Goal: Information Seeking & Learning: Check status

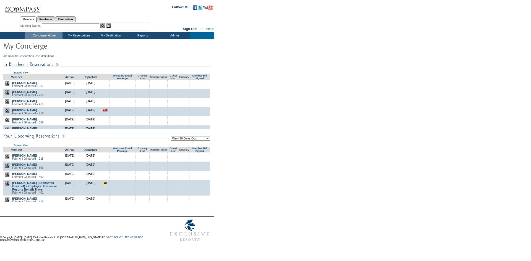
click at [184, 141] on select "View 30 Days Out View 60 Days Out View 90 Days Out" at bounding box center [190, 138] width 39 height 4
select select "90"
click at [171, 137] on select "View 30 Days Out View 60 Days Out View 90 Days Out" at bounding box center [190, 138] width 39 height 4
drag, startPoint x: 287, startPoint y: 130, endPoint x: 289, endPoint y: 125, distance: 5.6
click at [289, 125] on form "Follow Us ::" at bounding box center [264, 122] width 529 height 243
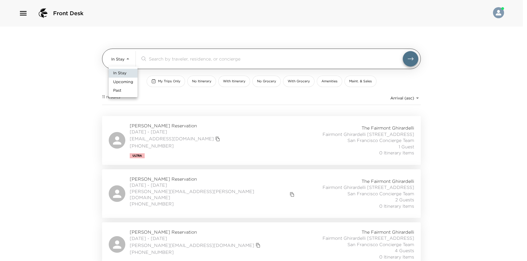
click at [122, 58] on body "Front Desk In Stay In-Stay ​ My Trips Only No Itinerary With Itinerary No Groce…" at bounding box center [263, 130] width 527 height 261
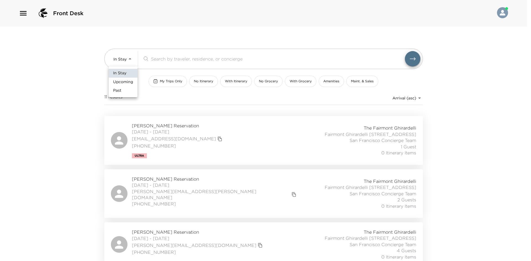
click at [88, 88] on div at bounding box center [265, 130] width 531 height 261
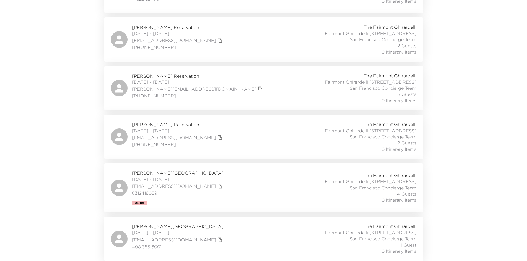
scroll to position [454, 0]
click at [224, 134] on div "jruckelshaus@me.com" at bounding box center [178, 138] width 92 height 8
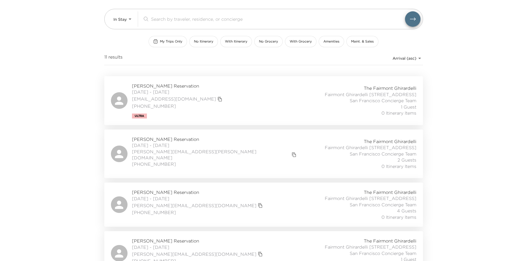
scroll to position [0, 0]
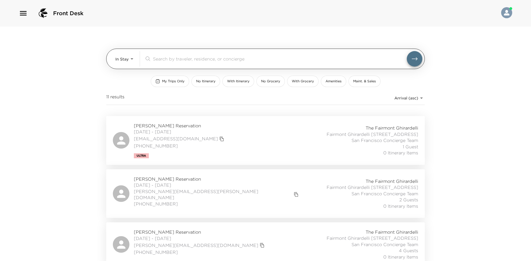
click at [125, 62] on body "Front Desk In Stay In-Stay ​ My Trips Only No Itinerary With Itinerary No Groce…" at bounding box center [265, 130] width 531 height 261
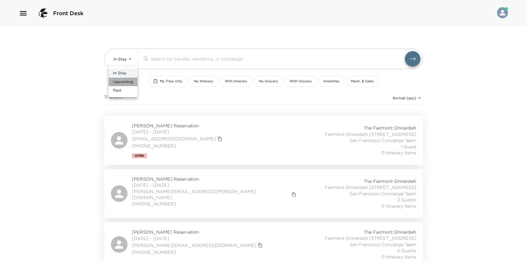
click at [123, 81] on span "Upcoming" at bounding box center [123, 82] width 20 height 6
type input "Upcoming"
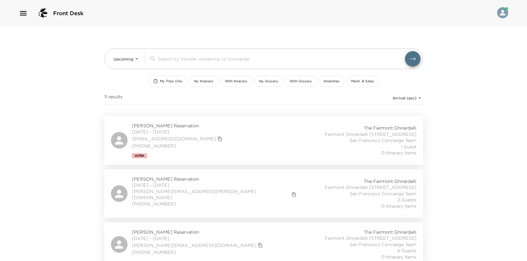
click at [56, 82] on div "In Stay Upcoming Past" at bounding box center [263, 130] width 527 height 261
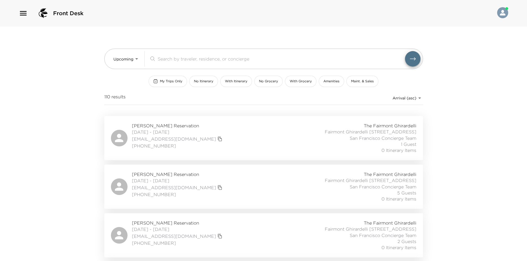
drag, startPoint x: 86, startPoint y: 108, endPoint x: 79, endPoint y: 94, distance: 15.2
drag, startPoint x: 79, startPoint y: 94, endPoint x: 69, endPoint y: 87, distance: 11.9
drag, startPoint x: 69, startPoint y: 87, endPoint x: 69, endPoint y: 82, distance: 5.3
click at [69, 82] on div "Front Desk Upcoming Upcoming ​ My Trips Only No Itinerary With Itinerary No Gro…" at bounding box center [263, 130] width 527 height 261
drag, startPoint x: 76, startPoint y: 75, endPoint x: 75, endPoint y: 67, distance: 7.9
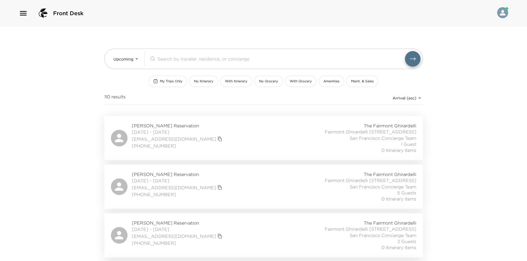
click at [75, 67] on div "Front Desk Upcoming Upcoming ​ My Trips Only No Itinerary With Itinerary No Gro…" at bounding box center [263, 130] width 527 height 261
drag, startPoint x: 74, startPoint y: 64, endPoint x: 73, endPoint y: 60, distance: 5.0
click at [73, 60] on div "Front Desk Upcoming Upcoming ​ My Trips Only No Itinerary With Itinerary No Gro…" at bounding box center [263, 130] width 527 height 261
drag, startPoint x: 71, startPoint y: 60, endPoint x: 71, endPoint y: 55, distance: 4.7
click at [71, 57] on div "Front Desk Upcoming Upcoming ​ My Trips Only No Itinerary With Itinerary No Gro…" at bounding box center [263, 130] width 527 height 261
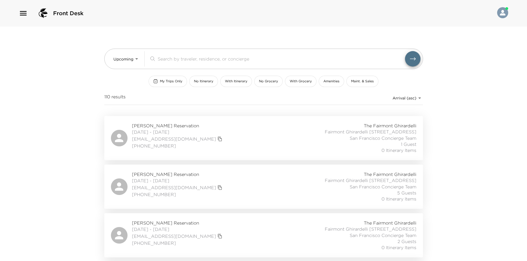
click at [68, 54] on div "Front Desk Upcoming Upcoming ​ My Trips Only No Itinerary With Itinerary No Gro…" at bounding box center [263, 130] width 527 height 261
click at [62, 55] on div "Front Desk Upcoming Upcoming ​ My Trips Only No Itinerary With Itinerary No Gro…" at bounding box center [263, 130] width 527 height 261
drag, startPoint x: 62, startPoint y: 55, endPoint x: 58, endPoint y: 56, distance: 4.6
click at [55, 56] on div "Front Desk Upcoming Upcoming ​ My Trips Only No Itinerary With Itinerary No Gro…" at bounding box center [263, 130] width 527 height 261
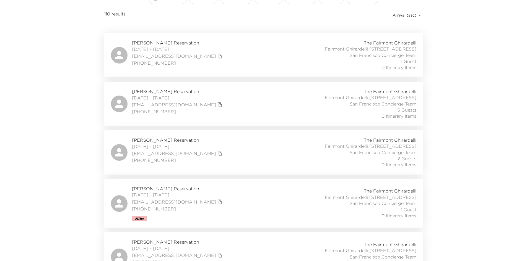
scroll to position [138, 0]
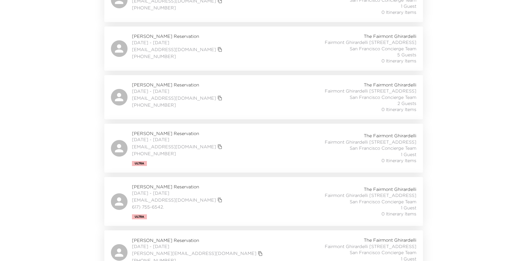
drag, startPoint x: 59, startPoint y: 108, endPoint x: 47, endPoint y: 105, distance: 12.3
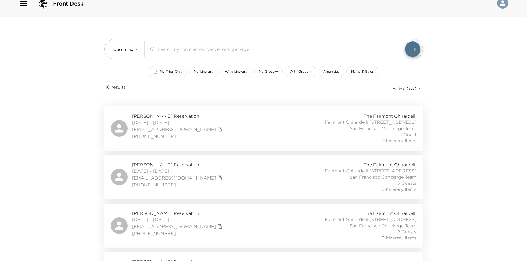
scroll to position [0, 0]
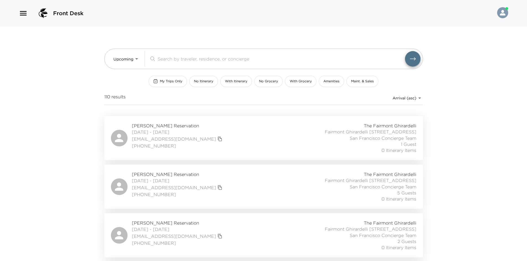
click at [75, 72] on div "Front Desk Upcoming Upcoming ​ My Trips Only No Itinerary With Itinerary No Gro…" at bounding box center [263, 130] width 527 height 261
click at [210, 143] on div "Christy Ryan Reservation 08/31/2025 - 09/01/2025 cmcdryan@gmail.com 303-809-281…" at bounding box center [263, 138] width 305 height 31
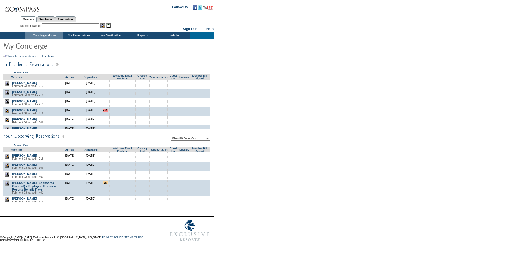
drag, startPoint x: 271, startPoint y: 136, endPoint x: 270, endPoint y: 134, distance: 2.8
drag, startPoint x: 270, startPoint y: 134, endPoint x: 251, endPoint y: 65, distance: 71.6
click at [259, 87] on form "Follow Us ::" at bounding box center [264, 122] width 529 height 243
drag, startPoint x: 278, startPoint y: 84, endPoint x: 239, endPoint y: 4, distance: 88.9
click at [252, 63] on form "Follow Us ::" at bounding box center [264, 122] width 529 height 243
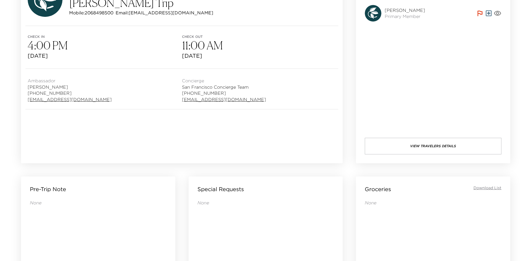
scroll to position [35, 0]
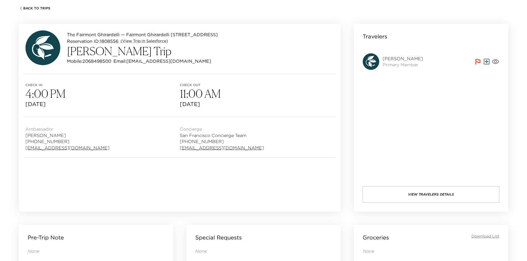
click at [391, 191] on button "View Travelers Details" at bounding box center [430, 194] width 137 height 17
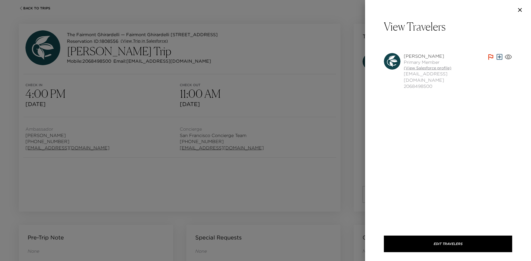
click at [412, 67] on link "(View Salesforce profile)" at bounding box center [445, 69] width 83 height 6
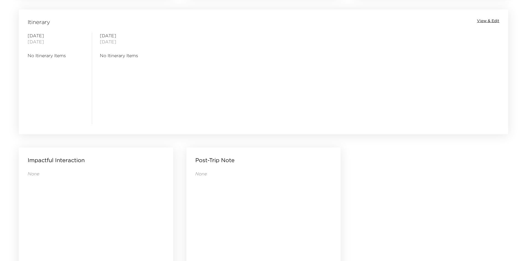
scroll to position [532, 0]
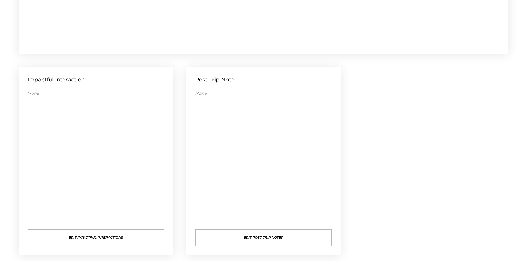
drag, startPoint x: 272, startPoint y: 161, endPoint x: 226, endPoint y: 161, distance: 46.2
click at [227, 160] on div "None" at bounding box center [263, 154] width 137 height 128
drag, startPoint x: 226, startPoint y: 161, endPoint x: 221, endPoint y: 156, distance: 6.8
click at [222, 156] on div "None" at bounding box center [263, 154] width 137 height 128
drag, startPoint x: 247, startPoint y: 172, endPoint x: 238, endPoint y: 171, distance: 9.7
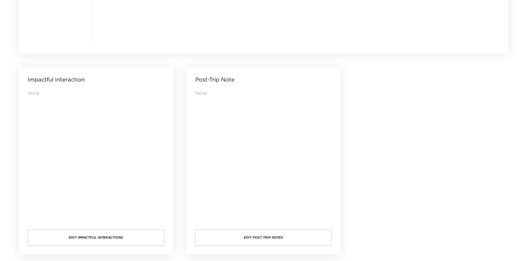
click at [238, 171] on div "None" at bounding box center [263, 154] width 137 height 128
click at [238, 165] on div "None" at bounding box center [263, 154] width 137 height 128
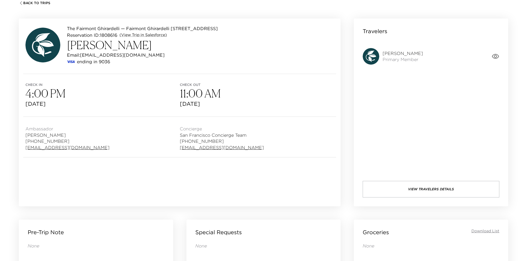
scroll to position [35, 0]
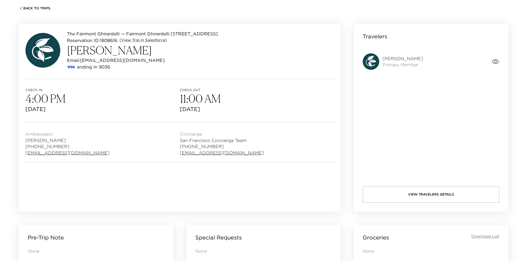
click at [417, 199] on button "View Travelers Details" at bounding box center [430, 194] width 137 height 17
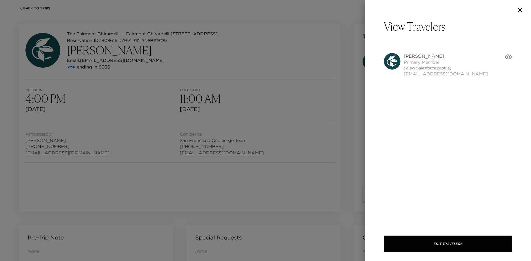
click at [418, 67] on link "(View Salesforce profile)" at bounding box center [446, 69] width 84 height 6
click at [169, 60] on div at bounding box center [265, 130] width 531 height 261
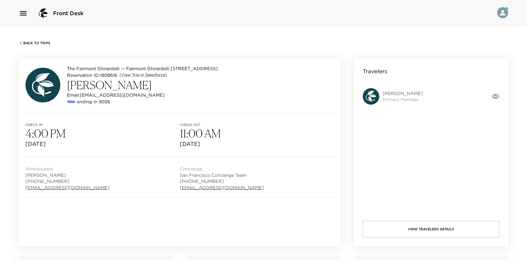
scroll to position [35, 0]
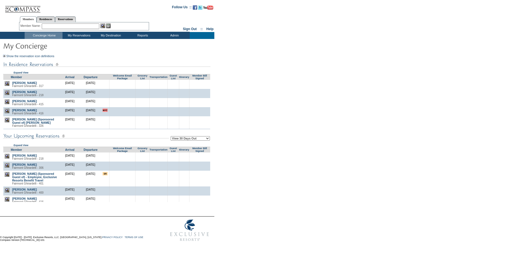
drag, startPoint x: 172, startPoint y: 140, endPoint x: 176, endPoint y: 142, distance: 4.3
click at [172, 140] on select "View 30 Days Out View 60 Days Out View 90 Days Out" at bounding box center [190, 138] width 39 height 4
select select "90"
click at [171, 137] on select "View 30 Days Out View 60 Days Out View 90 Days Out" at bounding box center [190, 138] width 39 height 4
click at [309, 57] on form "Follow Us ::" at bounding box center [264, 122] width 529 height 243
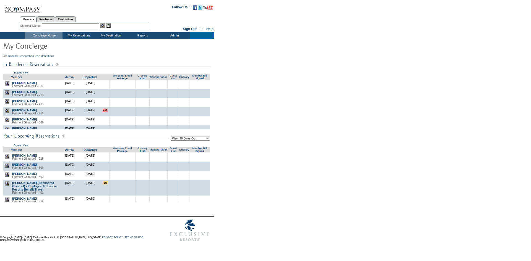
scroll to position [234, 0]
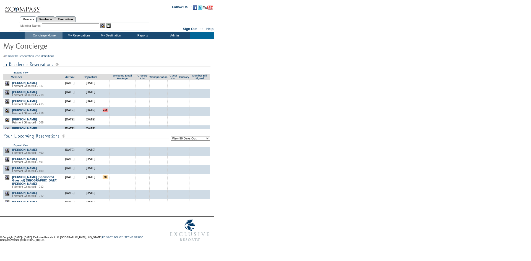
drag, startPoint x: 358, startPoint y: 96, endPoint x: 353, endPoint y: 97, distance: 4.7
drag, startPoint x: 353, startPoint y: 97, endPoint x: 331, endPoint y: 101, distance: 22.8
click at [331, 101] on form "Follow Us ::" at bounding box center [264, 122] width 529 height 243
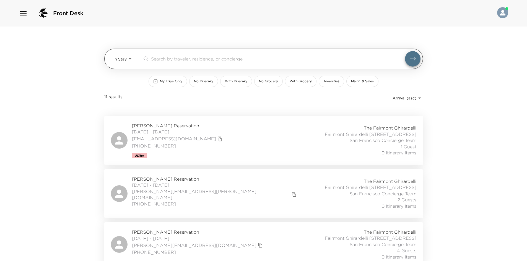
click at [115, 59] on body "Front Desk In Stay In-Stay ​ My Trips Only No Itinerary With Itinerary No Groce…" at bounding box center [263, 130] width 527 height 261
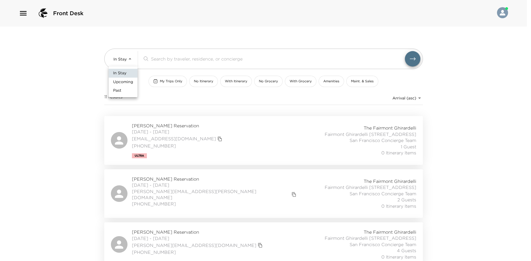
click at [120, 80] on span "Upcoming" at bounding box center [123, 82] width 20 height 6
type input "Upcoming"
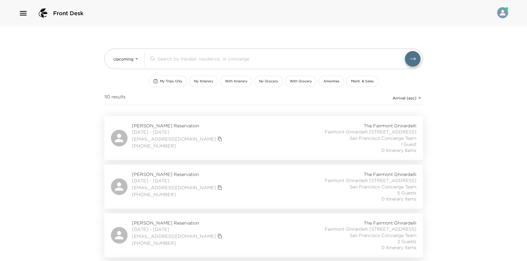
click at [0, 100] on div "Front Desk Upcoming Upcoming ​ My Trips Only No Itinerary With Itinerary No Gro…" at bounding box center [263, 130] width 527 height 261
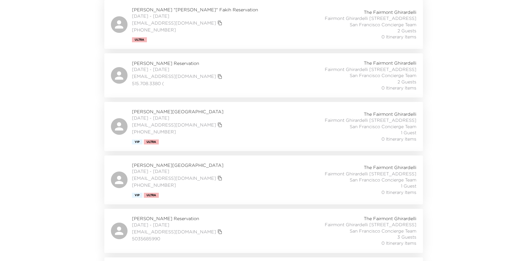
scroll to position [1315, 0]
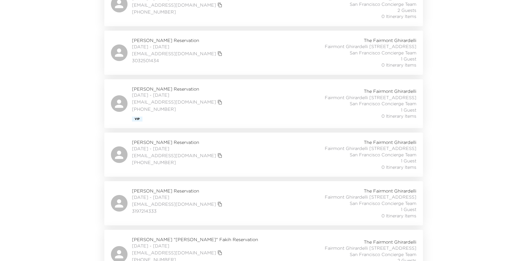
click at [269, 68] on div "Molly Kirkpatrick Reservation 09/19/2025 - 09/22/2025 mrskirkpatrick@gmail.com …" at bounding box center [263, 52] width 305 height 31
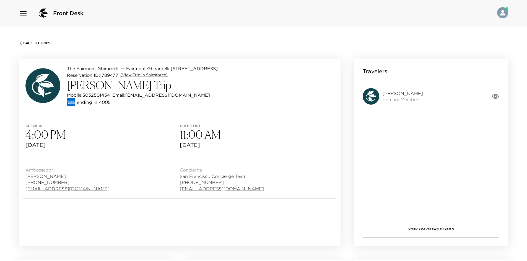
drag, startPoint x: 408, startPoint y: 160, endPoint x: 388, endPoint y: 155, distance: 20.9
click at [404, 160] on div "Travelers Molly Kirkpatrick Primary Member View Travelers Details" at bounding box center [431, 153] width 154 height 188
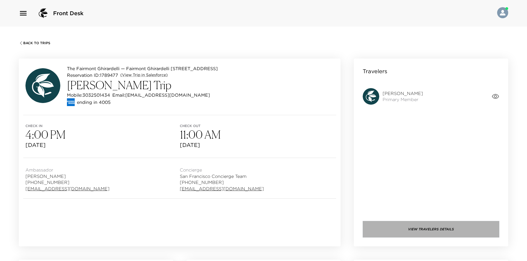
click at [411, 229] on button "View Travelers Details" at bounding box center [430, 229] width 137 height 17
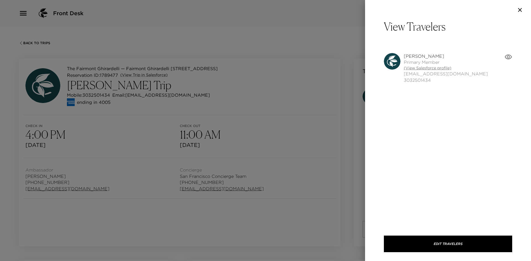
click at [439, 68] on link "(View Salesforce profile)" at bounding box center [446, 69] width 84 height 6
click at [295, 159] on div at bounding box center [265, 130] width 531 height 261
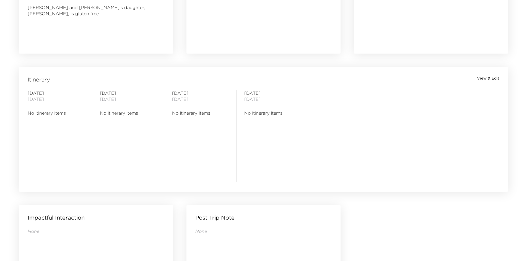
scroll to position [173, 0]
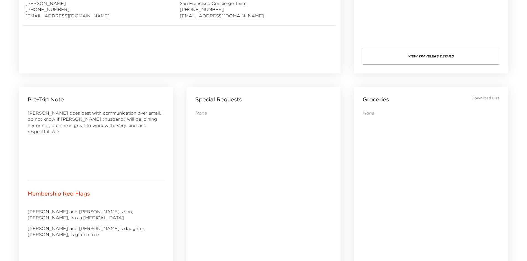
drag, startPoint x: 258, startPoint y: 156, endPoint x: 223, endPoint y: 156, distance: 35.1
click at [224, 156] on div "None" at bounding box center [263, 184] width 137 height 149
drag, startPoint x: 244, startPoint y: 159, endPoint x: 208, endPoint y: 157, distance: 36.3
click at [208, 157] on div "None" at bounding box center [263, 184] width 137 height 149
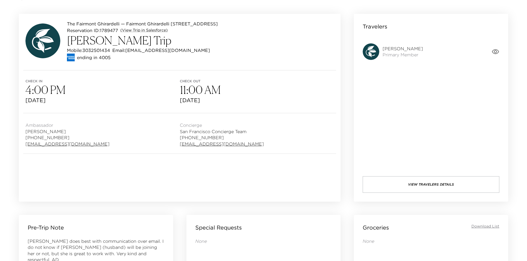
scroll to position [0, 0]
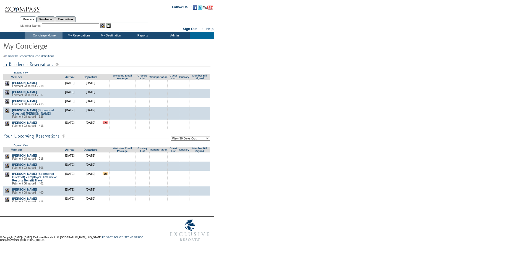
click at [192, 138] on select "View 30 Days Out View 60 Days Out View 90 Days Out" at bounding box center [190, 138] width 39 height 4
select select "90"
click at [171, 137] on select "View 30 Days Out View 60 Days Out View 90 Days Out" at bounding box center [190, 138] width 39 height 4
drag, startPoint x: 281, startPoint y: 126, endPoint x: 289, endPoint y: 106, distance: 21.2
click at [281, 123] on form "Follow Us ::" at bounding box center [264, 122] width 529 height 243
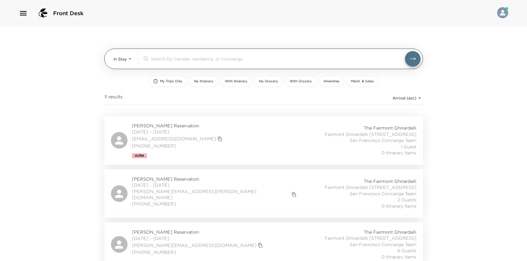
click at [129, 64] on body "Front Desk In Stay In-Stay ​ My Trips Only No Itinerary With Itinerary No Groce…" at bounding box center [263, 130] width 527 height 261
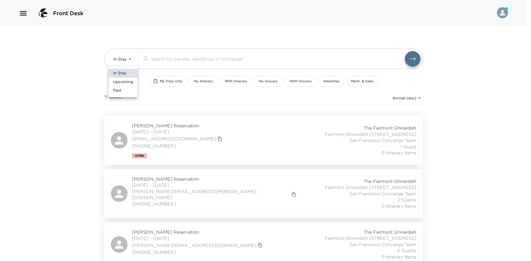
click at [120, 80] on span "Upcoming" at bounding box center [123, 82] width 20 height 6
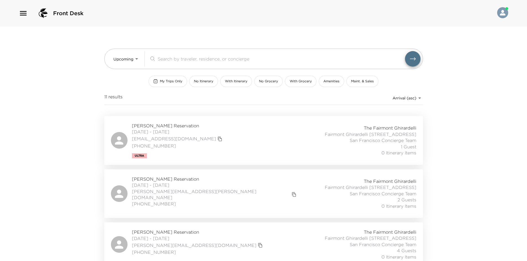
click at [56, 94] on div "In Stay Upcoming Past" at bounding box center [263, 130] width 527 height 261
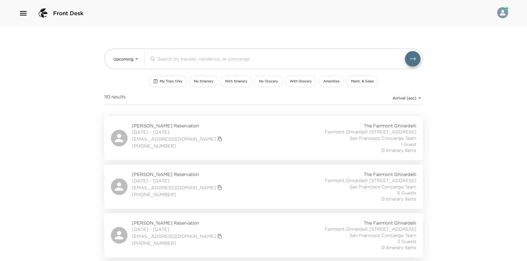
click at [215, 140] on div "Christy Ryan Reservation 08/31/2025 - 09/01/2025 cmcdryan@gmail.com 303-809-281…" at bounding box center [263, 138] width 305 height 31
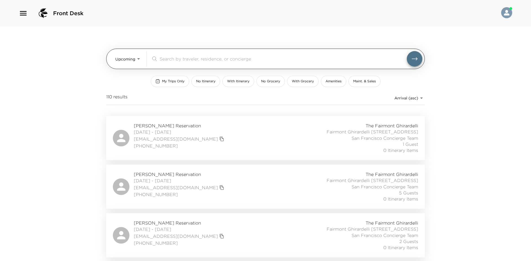
click at [121, 59] on body "Front Desk Upcoming Upcoming ​ My Trips Only No Itinerary With Itinerary No Gro…" at bounding box center [265, 130] width 531 height 261
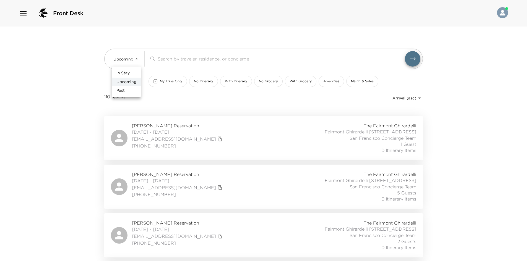
click at [122, 72] on span "In Stay" at bounding box center [122, 73] width 13 height 6
type input "In-Stay"
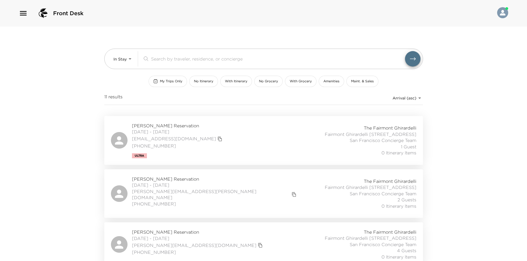
click at [75, 72] on div "Front Desk In Stay In-Stay ​ My Trips Only No Itinerary With Itinerary No Groce…" at bounding box center [263, 130] width 527 height 261
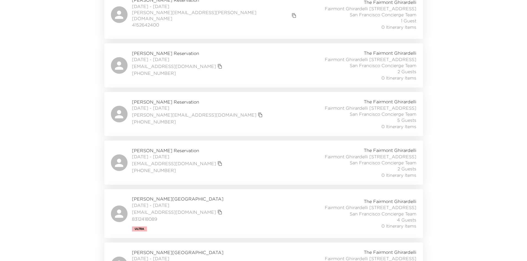
scroll to position [454, 0]
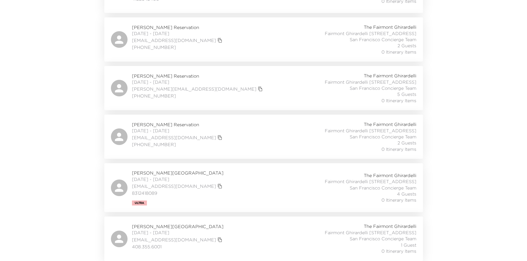
click at [212, 235] on div "Kapil Nanda Reservation 08/30/2025 - 08/31/2025 kapil@kapitalp.com 408.355.6001…" at bounding box center [263, 238] width 305 height 31
click at [227, 178] on div "Marea Goodman Reservation 08/30/2025 - 09/01/2025 mareagoodman@gmail.com 831241…" at bounding box center [263, 188] width 305 height 36
click at [260, 121] on div "Jeannie Trautmann Ruckelshaus Reservation 08/30/2025 - 08/31/2025 jruckelshaus@…" at bounding box center [263, 136] width 305 height 31
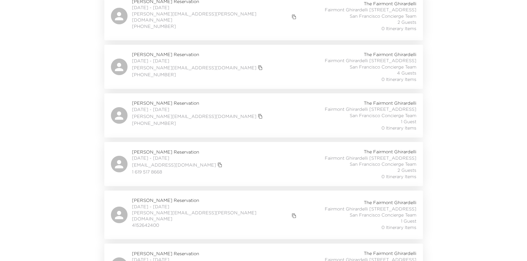
scroll to position [177, 0]
drag, startPoint x: 59, startPoint y: 126, endPoint x: 33, endPoint y: 104, distance: 33.5
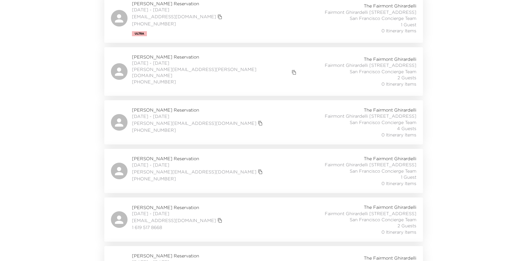
drag, startPoint x: 60, startPoint y: 85, endPoint x: 24, endPoint y: 58, distance: 45.0
click at [24, 58] on div "Front Desk In Stay In-Stay ​ My Trips Only No Itinerary With Itinerary No Groce…" at bounding box center [263, 8] width 527 height 261
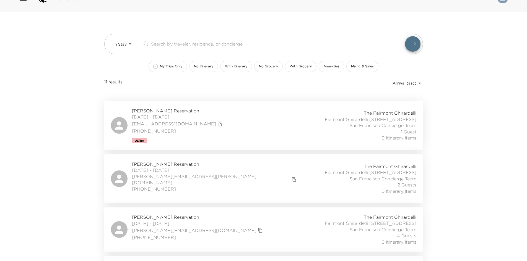
scroll to position [12, 0]
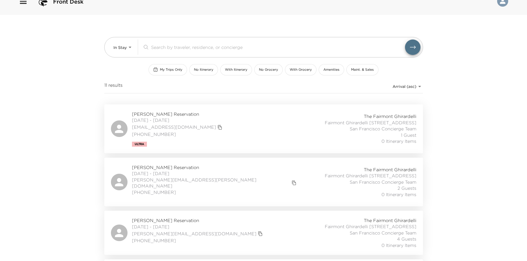
drag, startPoint x: 58, startPoint y: 67, endPoint x: 44, endPoint y: 63, distance: 13.9
click at [47, 64] on div "Front Desk In Stay In-Stay ​ My Trips Only No Itinerary With Itinerary No Groce…" at bounding box center [263, 118] width 527 height 261
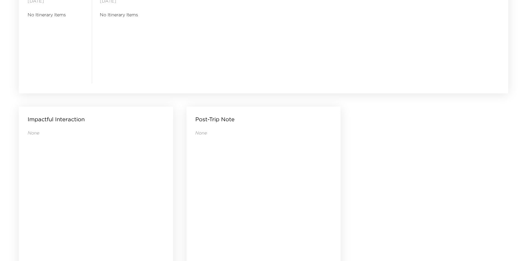
scroll to position [532, 0]
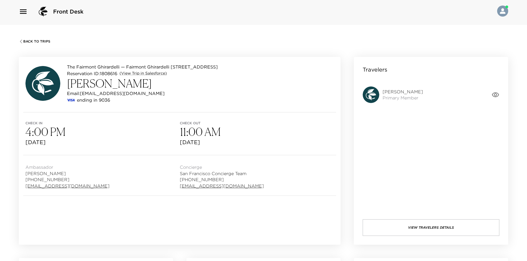
scroll to position [0, 0]
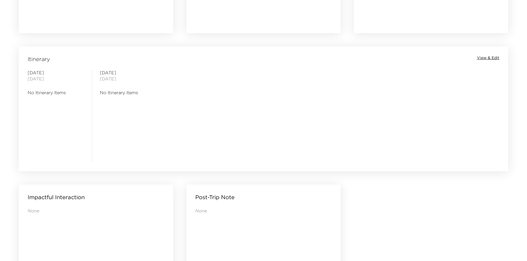
scroll to position [532, 0]
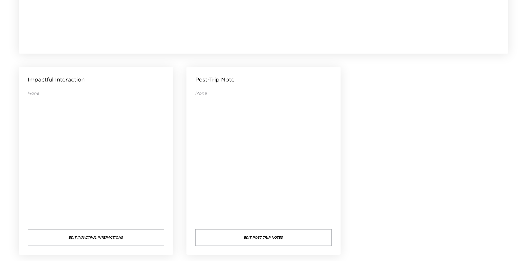
drag, startPoint x: 298, startPoint y: 146, endPoint x: 265, endPoint y: 139, distance: 33.7
click at [266, 139] on div "None" at bounding box center [263, 154] width 137 height 128
drag, startPoint x: 265, startPoint y: 139, endPoint x: 239, endPoint y: 118, distance: 33.7
click at [247, 137] on div "None" at bounding box center [263, 154] width 137 height 128
drag, startPoint x: 252, startPoint y: 110, endPoint x: 234, endPoint y: 106, distance: 17.6
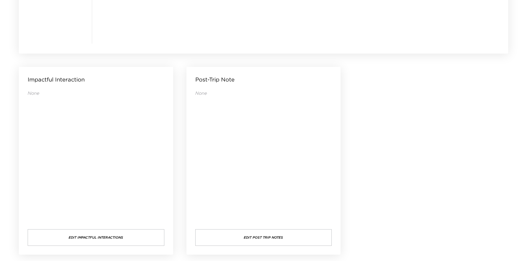
click at [234, 106] on div "None" at bounding box center [263, 154] width 137 height 128
drag, startPoint x: 249, startPoint y: 135, endPoint x: 244, endPoint y: 135, distance: 4.1
drag, startPoint x: 244, startPoint y: 135, endPoint x: 234, endPoint y: 133, distance: 10.5
click at [234, 133] on div "None" at bounding box center [263, 154] width 137 height 128
drag, startPoint x: 229, startPoint y: 133, endPoint x: 222, endPoint y: 133, distance: 6.9
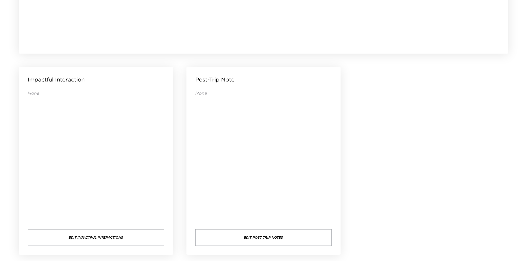
click at [222, 133] on div "None" at bounding box center [263, 154] width 137 height 128
drag, startPoint x: 239, startPoint y: 134, endPoint x: 230, endPoint y: 132, distance: 8.7
click at [230, 132] on div "None" at bounding box center [263, 154] width 137 height 128
drag, startPoint x: 239, startPoint y: 131, endPoint x: 229, endPoint y: 131, distance: 10.0
click at [229, 131] on div "None" at bounding box center [263, 154] width 137 height 128
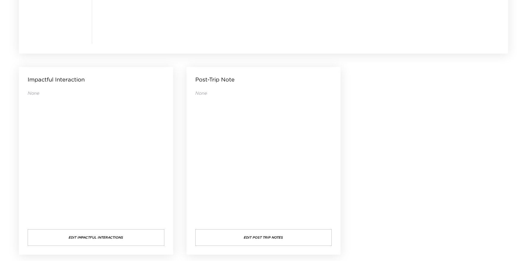
drag, startPoint x: 229, startPoint y: 131, endPoint x: 227, endPoint y: 132, distance: 2.8
click at [227, 132] on div "None" at bounding box center [263, 154] width 137 height 128
drag, startPoint x: 224, startPoint y: 129, endPoint x: 213, endPoint y: 126, distance: 12.1
click at [213, 126] on div "None" at bounding box center [263, 154] width 137 height 128
drag, startPoint x: 216, startPoint y: 128, endPoint x: 202, endPoint y: 128, distance: 14.7
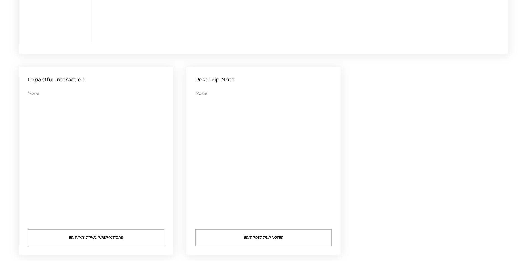
click at [202, 128] on div "None" at bounding box center [263, 154] width 137 height 128
click at [200, 130] on div "None" at bounding box center [263, 154] width 137 height 128
drag, startPoint x: 228, startPoint y: 174, endPoint x: 214, endPoint y: 177, distance: 14.1
click at [214, 177] on div "None" at bounding box center [263, 154] width 137 height 128
drag, startPoint x: 216, startPoint y: 180, endPoint x: 205, endPoint y: 180, distance: 11.3
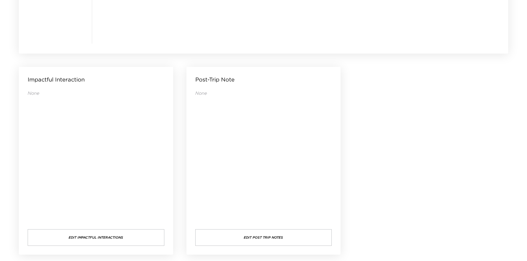
click at [205, 180] on div "None" at bounding box center [263, 154] width 137 height 128
drag, startPoint x: 217, startPoint y: 190, endPoint x: 195, endPoint y: 190, distance: 22.1
click at [195, 190] on div "None" at bounding box center [263, 154] width 137 height 128
drag, startPoint x: 232, startPoint y: 111, endPoint x: 192, endPoint y: 112, distance: 39.8
click at [190, 112] on div "Post-Trip Note None Edit Post Trip Notes" at bounding box center [263, 161] width 154 height 188
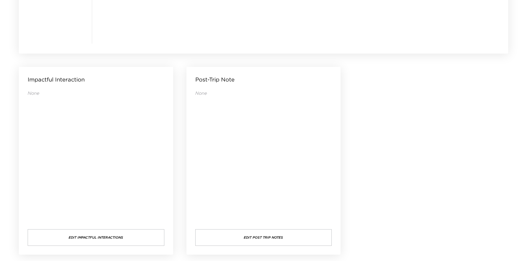
drag, startPoint x: 202, startPoint y: 108, endPoint x: 190, endPoint y: 110, distance: 12.3
click at [190, 110] on div "Post-Trip Note None Edit Post Trip Notes" at bounding box center [263, 161] width 154 height 188
drag, startPoint x: 217, startPoint y: 116, endPoint x: 205, endPoint y: 114, distance: 11.7
click at [205, 114] on div "None" at bounding box center [263, 154] width 137 height 128
click at [202, 114] on div "None" at bounding box center [263, 154] width 137 height 128
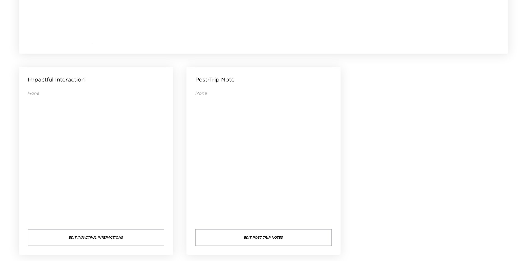
drag, startPoint x: 201, startPoint y: 114, endPoint x: 196, endPoint y: 114, distance: 4.4
click at [196, 114] on div "None" at bounding box center [263, 154] width 137 height 128
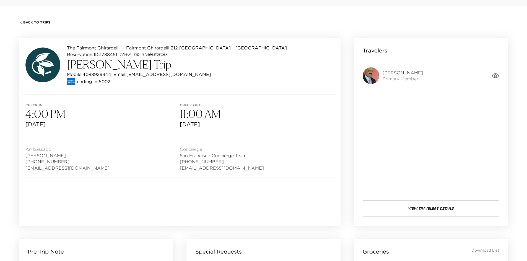
scroll to position [0, 0]
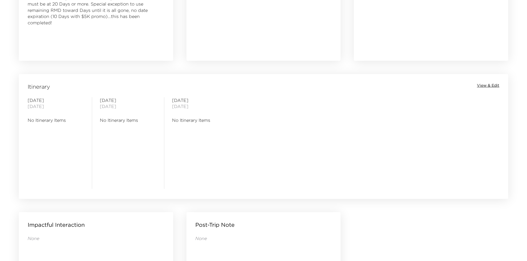
scroll to position [532, 0]
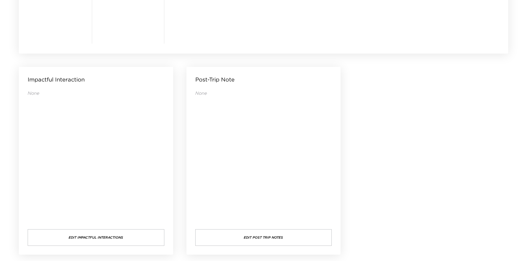
drag, startPoint x: 280, startPoint y: 126, endPoint x: 271, endPoint y: 126, distance: 9.1
drag, startPoint x: 271, startPoint y: 126, endPoint x: 232, endPoint y: 123, distance: 38.8
click at [232, 123] on div "None" at bounding box center [263, 154] width 137 height 128
drag, startPoint x: 232, startPoint y: 123, endPoint x: 221, endPoint y: 124, distance: 11.3
click at [221, 124] on div "None" at bounding box center [263, 154] width 137 height 128
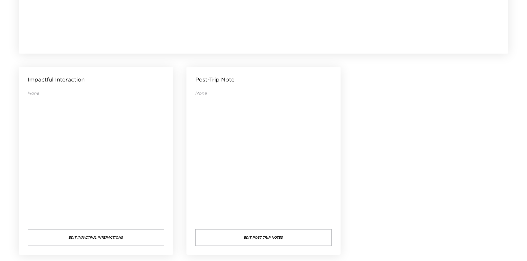
drag, startPoint x: 221, startPoint y: 124, endPoint x: 215, endPoint y: 124, distance: 5.5
click at [216, 124] on div "None" at bounding box center [263, 154] width 137 height 128
drag, startPoint x: 214, startPoint y: 124, endPoint x: 211, endPoint y: 124, distance: 2.8
click at [211, 124] on div "None" at bounding box center [263, 154] width 137 height 128
click at [208, 124] on div "None" at bounding box center [263, 154] width 137 height 128
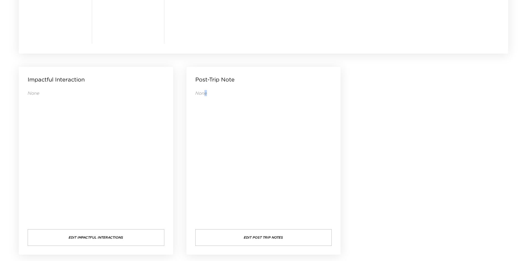
click at [205, 126] on div "None" at bounding box center [263, 154] width 137 height 128
click at [204, 126] on div "None" at bounding box center [263, 154] width 137 height 128
drag, startPoint x: 208, startPoint y: 94, endPoint x: 202, endPoint y: 95, distance: 6.4
click at [202, 95] on p "None" at bounding box center [263, 93] width 137 height 6
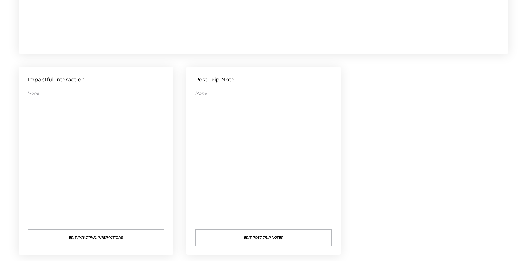
click at [200, 94] on p "None" at bounding box center [263, 93] width 137 height 6
click at [198, 108] on div "None" at bounding box center [263, 154] width 137 height 128
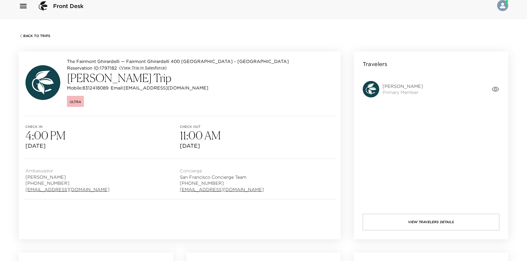
scroll to position [0, 0]
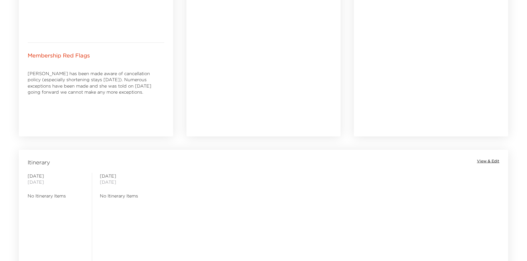
scroll to position [201, 0]
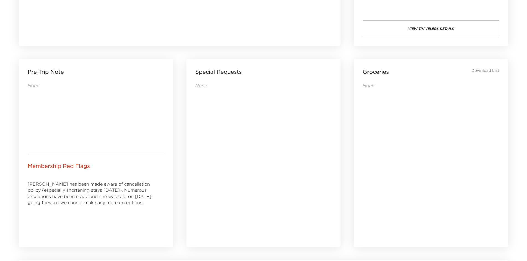
drag, startPoint x: 147, startPoint y: 124, endPoint x: 113, endPoint y: 120, distance: 34.8
click at [113, 120] on div "None" at bounding box center [96, 113] width 137 height 62
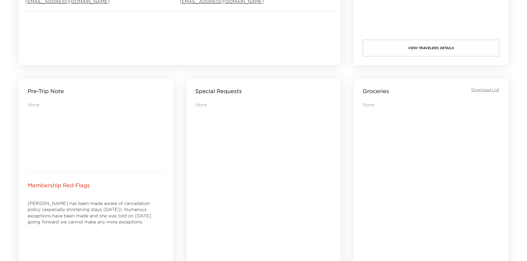
scroll to position [145, 0]
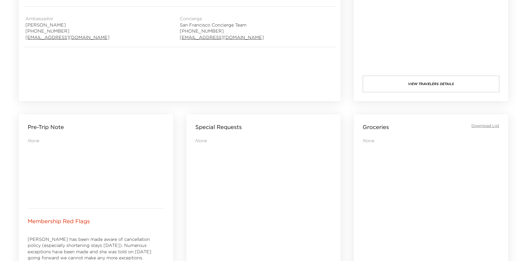
drag, startPoint x: 101, startPoint y: 137, endPoint x: 88, endPoint y: 137, distance: 12.7
click at [88, 137] on div "Pre-Trip Note None" at bounding box center [96, 161] width 154 height 94
drag, startPoint x: 86, startPoint y: 137, endPoint x: 80, endPoint y: 138, distance: 6.5
click at [80, 138] on p "None" at bounding box center [96, 141] width 137 height 6
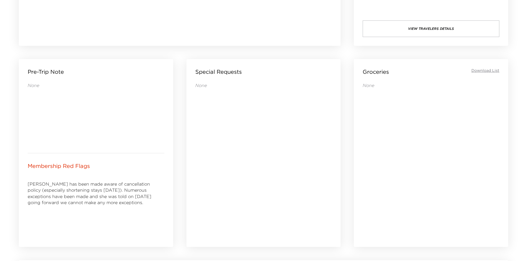
drag, startPoint x: 79, startPoint y: 147, endPoint x: 72, endPoint y: 147, distance: 6.9
click at [72, 147] on div "Pre-Trip Note None" at bounding box center [96, 106] width 154 height 94
drag, startPoint x: 72, startPoint y: 146, endPoint x: 64, endPoint y: 143, distance: 8.5
click at [64, 143] on div "None" at bounding box center [96, 113] width 137 height 62
drag, startPoint x: 124, startPoint y: 88, endPoint x: 120, endPoint y: 87, distance: 3.4
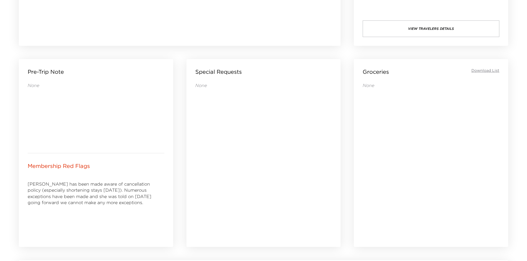
click at [120, 87] on p "None" at bounding box center [96, 85] width 137 height 6
drag, startPoint x: 109, startPoint y: 104, endPoint x: 87, endPoint y: 100, distance: 21.8
click at [87, 100] on div "None" at bounding box center [96, 113] width 137 height 62
click at [103, 96] on div "None" at bounding box center [96, 113] width 137 height 62
click at [96, 97] on div "None" at bounding box center [96, 113] width 137 height 62
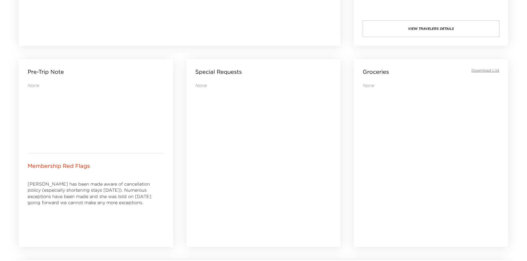
drag, startPoint x: 101, startPoint y: 96, endPoint x: 88, endPoint y: 93, distance: 12.8
click at [88, 93] on div "None" at bounding box center [96, 113] width 137 height 62
drag, startPoint x: 88, startPoint y: 93, endPoint x: 57, endPoint y: 90, distance: 31.7
click at [57, 90] on div "None" at bounding box center [96, 113] width 137 height 62
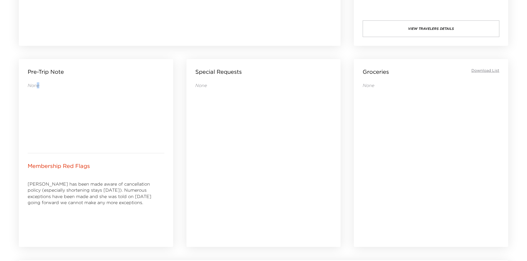
drag, startPoint x: 42, startPoint y: 85, endPoint x: 36, endPoint y: 85, distance: 6.1
click at [36, 85] on p "None" at bounding box center [96, 85] width 137 height 6
click at [31, 85] on p "None" at bounding box center [96, 85] width 137 height 6
drag, startPoint x: 30, startPoint y: 85, endPoint x: 41, endPoint y: 84, distance: 11.6
click at [41, 84] on p "None" at bounding box center [96, 85] width 137 height 6
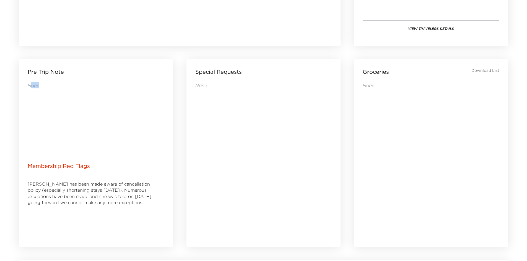
click at [41, 84] on p "None" at bounding box center [96, 85] width 137 height 6
click at [27, 84] on div "Pre-Trip Note None" at bounding box center [96, 106] width 154 height 94
drag, startPoint x: 28, startPoint y: 84, endPoint x: 45, endPoint y: 84, distance: 16.9
click at [45, 84] on p "None" at bounding box center [96, 85] width 137 height 6
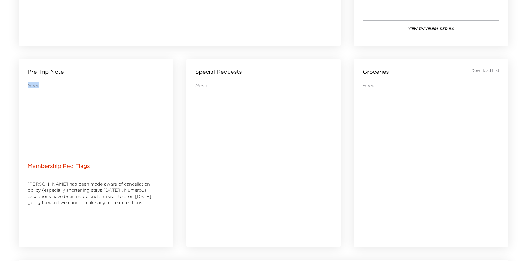
click at [45, 84] on p "None" at bounding box center [96, 85] width 137 height 6
click at [83, 96] on div "None" at bounding box center [96, 113] width 137 height 62
drag, startPoint x: 72, startPoint y: 97, endPoint x: 69, endPoint y: 97, distance: 3.0
click at [69, 97] on div "None" at bounding box center [96, 113] width 137 height 62
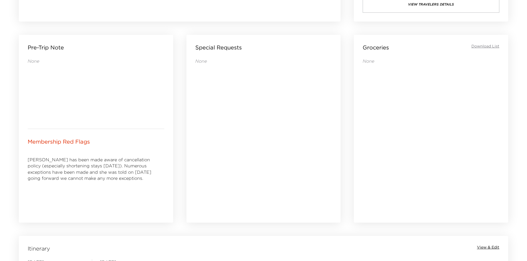
scroll to position [256, 0]
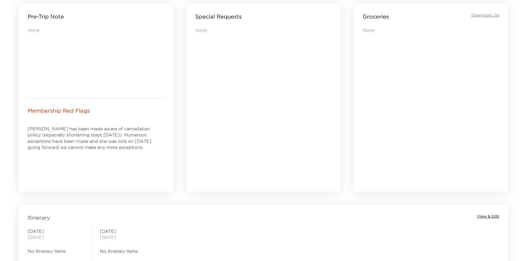
drag, startPoint x: 75, startPoint y: 86, endPoint x: 55, endPoint y: 85, distance: 20.2
click at [55, 85] on div "None" at bounding box center [96, 58] width 137 height 62
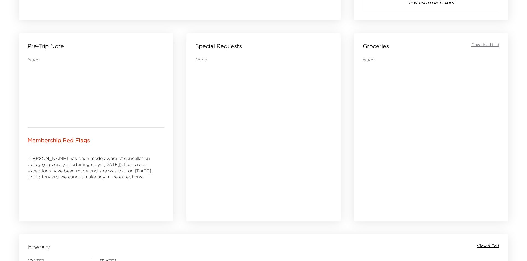
scroll to position [173, 0]
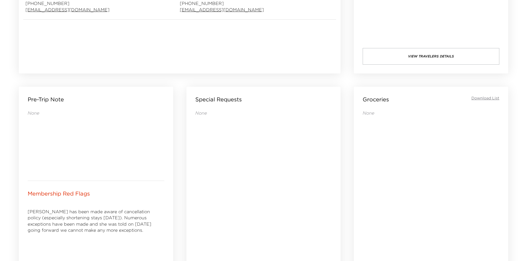
drag, startPoint x: 75, startPoint y: 126, endPoint x: 63, endPoint y: 123, distance: 12.4
click at [63, 123] on div "None" at bounding box center [96, 141] width 137 height 62
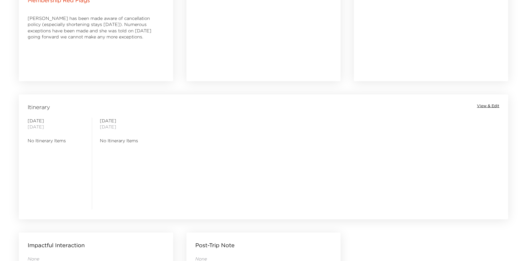
drag, startPoint x: 158, startPoint y: 160, endPoint x: 133, endPoint y: 158, distance: 24.6
click at [133, 158] on div "Sunday August 31, 2025 No Itinerary Items" at bounding box center [128, 164] width 56 height 92
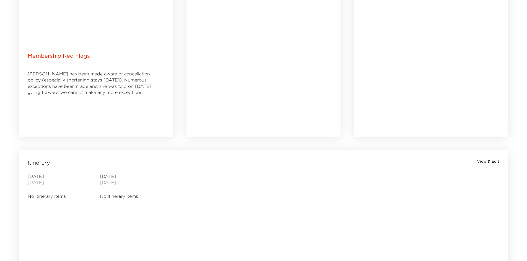
scroll to position [256, 0]
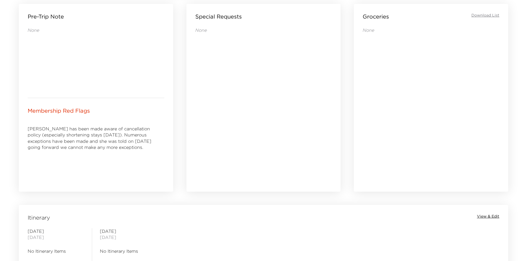
drag, startPoint x: 133, startPoint y: 158, endPoint x: 126, endPoint y: 158, distance: 6.6
click at [126, 158] on div "Jeannie has been made aware of cancellation policy (especially shortening stays…" at bounding box center [96, 152] width 137 height 62
drag, startPoint x: 126, startPoint y: 156, endPoint x: 115, endPoint y: 156, distance: 11.3
click at [115, 156] on div "Jeannie has been made aware of cancellation policy (especially shortening stays…" at bounding box center [96, 152] width 137 height 62
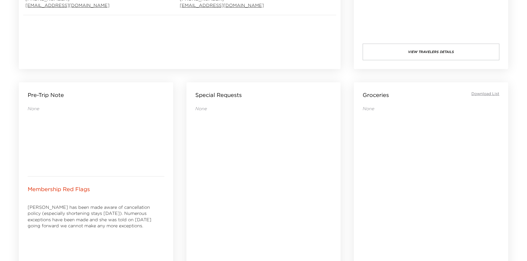
scroll to position [173, 0]
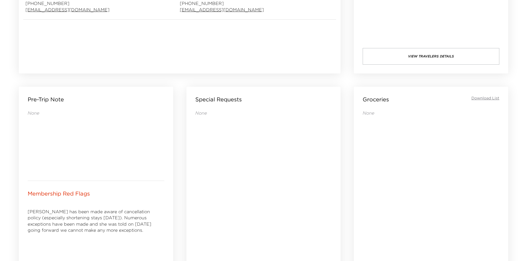
drag, startPoint x: 114, startPoint y: 156, endPoint x: 105, endPoint y: 156, distance: 9.1
click at [105, 156] on div "None" at bounding box center [96, 141] width 137 height 62
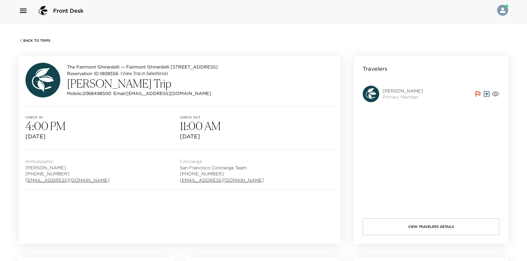
scroll to position [0, 0]
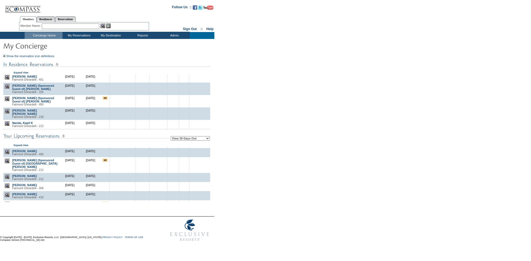
scroll to position [289, 0]
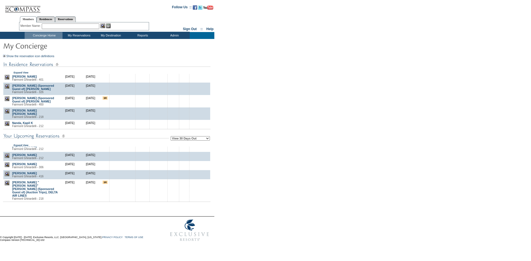
click at [184, 140] on select "View 30 Days Out View 60 Days Out View 90 Days Out" at bounding box center [190, 138] width 39 height 4
select select "90"
click at [171, 137] on select "View 30 Days Out View 60 Days Out View 90 Days Out" at bounding box center [190, 138] width 39 height 4
click at [298, 142] on form "Follow Us ::" at bounding box center [264, 122] width 529 height 243
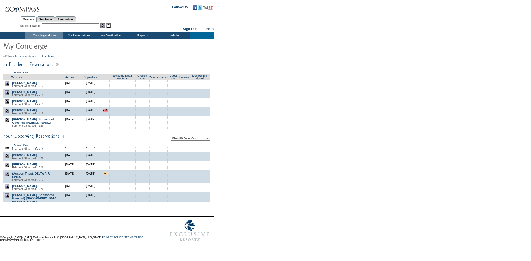
scroll to position [234, 0]
